Goal: Transaction & Acquisition: Subscribe to service/newsletter

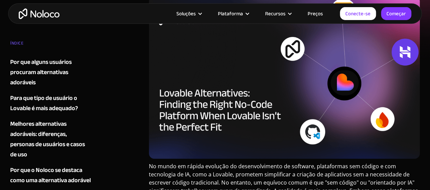
click at [317, 14] on font "Preços" at bounding box center [315, 14] width 15 height 10
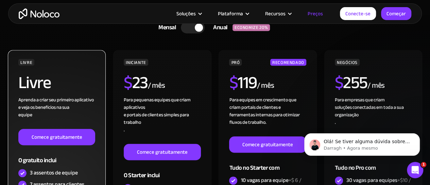
scroll to position [170, 0]
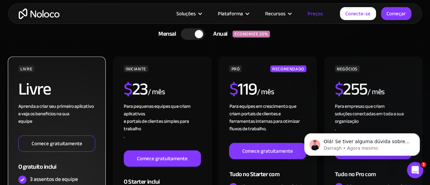
click at [57, 144] on font "Comece gratuitamente" at bounding box center [57, 144] width 51 height 10
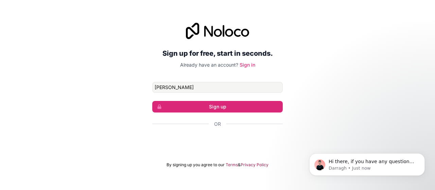
type input "[PERSON_NAME][EMAIL_ADDRESS][DOMAIN_NAME]"
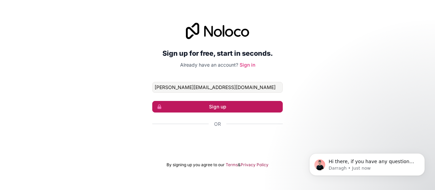
click at [240, 110] on button "Sign up" at bounding box center [217, 107] width 131 height 12
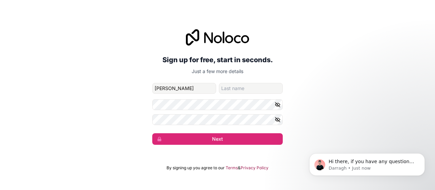
type input "[PERSON_NAME]"
click at [152, 133] on button "Next" at bounding box center [217, 139] width 131 height 12
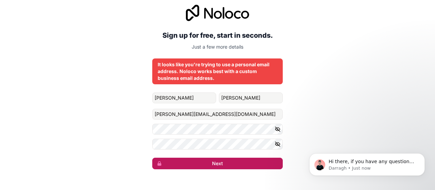
click at [198, 160] on button "Next" at bounding box center [217, 164] width 131 height 12
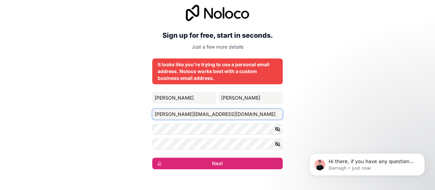
drag, startPoint x: 222, startPoint y: 115, endPoint x: 68, endPoint y: 110, distance: 154.4
click at [70, 110] on div "Sign up for free, start in seconds. Just a few more details It looks like you'r…" at bounding box center [217, 87] width 435 height 184
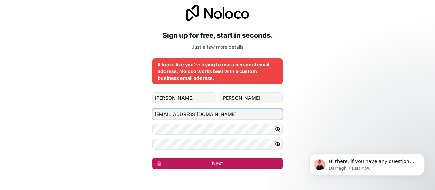
type input "contato@rodolfoteixeira.com.br"
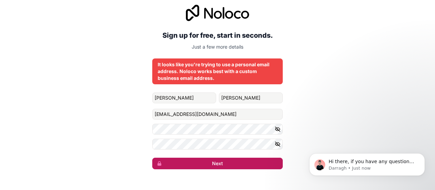
click at [225, 161] on button "Next" at bounding box center [217, 164] width 131 height 12
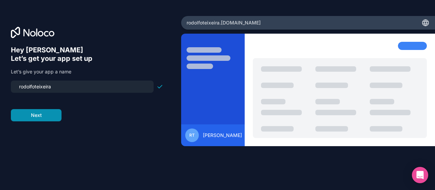
click at [45, 118] on button "Next" at bounding box center [36, 115] width 51 height 12
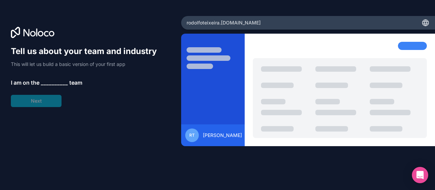
click at [43, 83] on span "__________" at bounding box center [54, 83] width 27 height 8
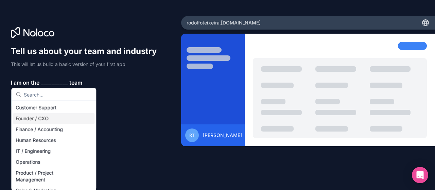
click at [60, 119] on div "Founder / CXO" at bounding box center [54, 118] width 82 height 11
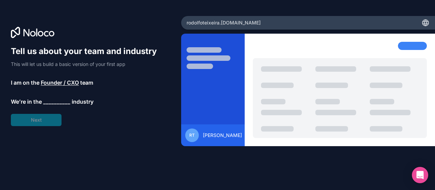
click at [58, 101] on span "__________" at bounding box center [56, 102] width 27 height 8
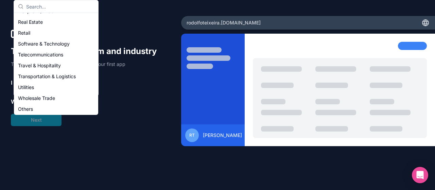
scroll to position [140, 0]
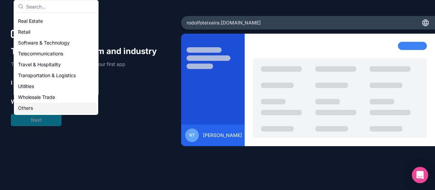
click at [49, 108] on div "Others" at bounding box center [56, 108] width 82 height 11
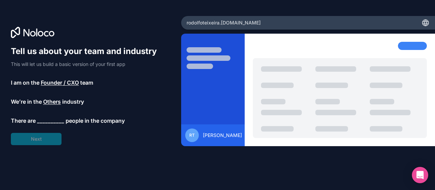
click at [53, 118] on span "__________" at bounding box center [50, 121] width 27 height 8
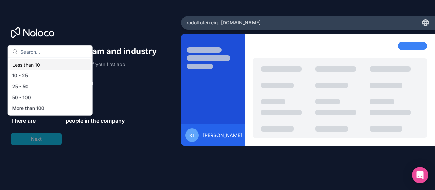
click at [47, 66] on div "Less than 10" at bounding box center [51, 64] width 82 height 11
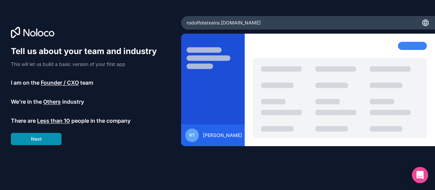
click at [45, 136] on button "Next" at bounding box center [36, 139] width 51 height 12
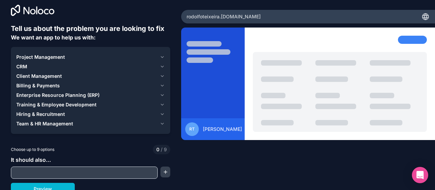
scroll to position [11, 0]
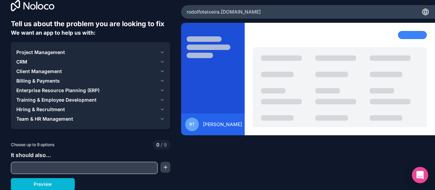
drag, startPoint x: 115, startPoint y: 54, endPoint x: 435, endPoint y: 203, distance: 352.8
click at [435, 190] on html "Tell us about the problem you are looking to fix We want an app to help us with…" at bounding box center [217, 95] width 435 height 190
click at [56, 51] on span "Project Management" at bounding box center [40, 52] width 49 height 7
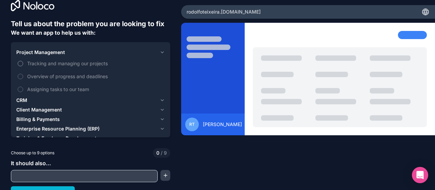
click at [56, 63] on span "Tracking and managing our projects" at bounding box center [95, 63] width 136 height 7
click at [23, 63] on button "Tracking and managing our projects" at bounding box center [20, 63] width 5 height 5
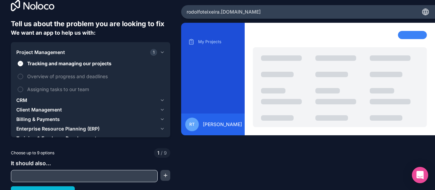
click at [58, 53] on span "Project Management" at bounding box center [40, 52] width 49 height 7
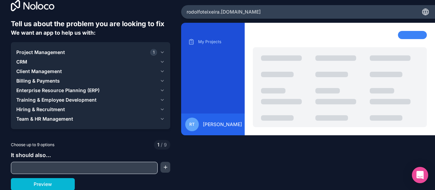
click at [58, 78] on span "Billing & Payments" at bounding box center [38, 80] width 44 height 7
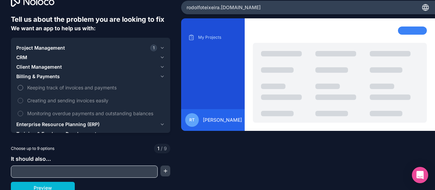
scroll to position [19, 0]
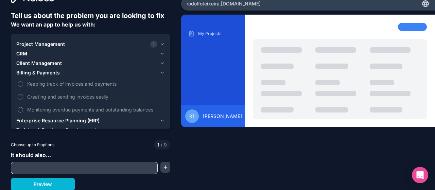
click at [114, 110] on span "Monitoring overdue payments and outstanding balances" at bounding box center [95, 109] width 136 height 7
click at [23, 110] on button "Monitoring overdue payments and outstanding balances" at bounding box center [20, 109] width 5 height 5
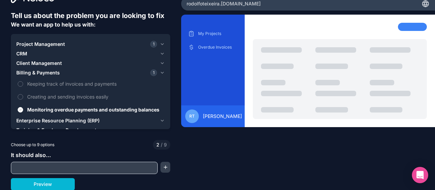
click at [67, 73] on div "Billing & Payments 1" at bounding box center [86, 72] width 141 height 7
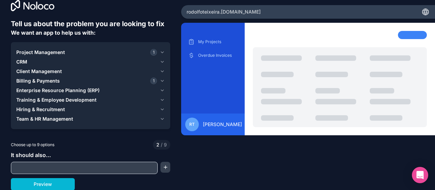
click at [88, 168] on input "text" at bounding box center [84, 168] width 143 height 10
click at [31, 152] on span "It should also..." at bounding box center [31, 155] width 40 height 7
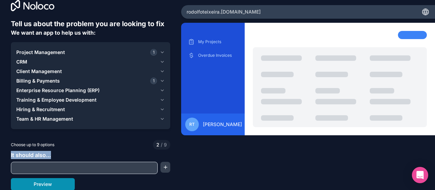
click at [49, 184] on button "Preview" at bounding box center [43, 184] width 64 height 12
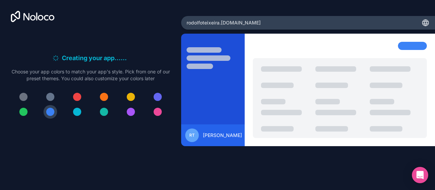
scroll to position [0, 0]
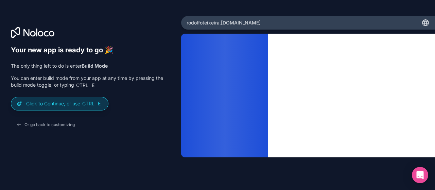
click at [59, 104] on p "Click to Continue, or use Ctrl E" at bounding box center [64, 103] width 76 height 7
